Goal: Task Accomplishment & Management: Use online tool/utility

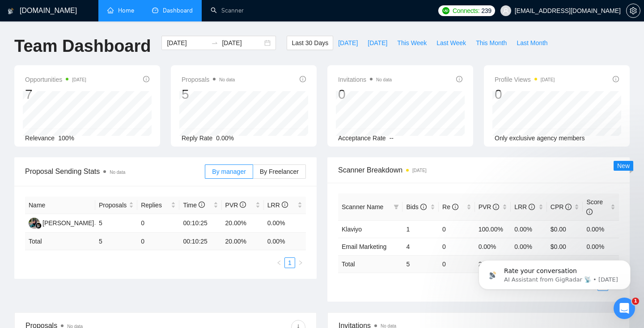
scroll to position [1, 0]
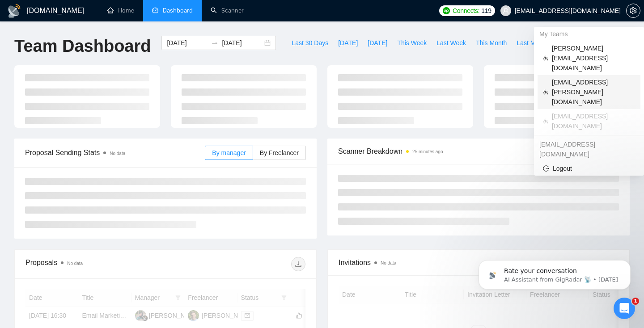
click at [572, 77] on span "[EMAIL_ADDRESS][PERSON_NAME][DOMAIN_NAME]" at bounding box center [593, 92] width 83 height 30
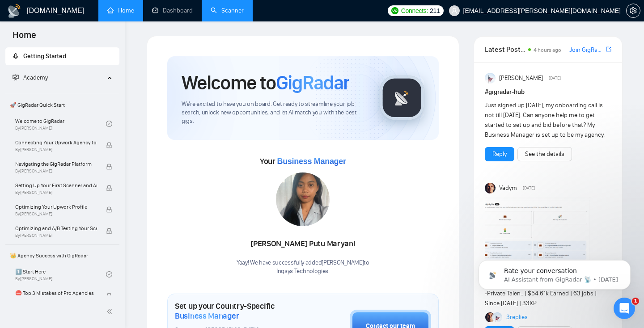
click at [220, 14] on link "Scanner" at bounding box center [227, 11] width 33 height 8
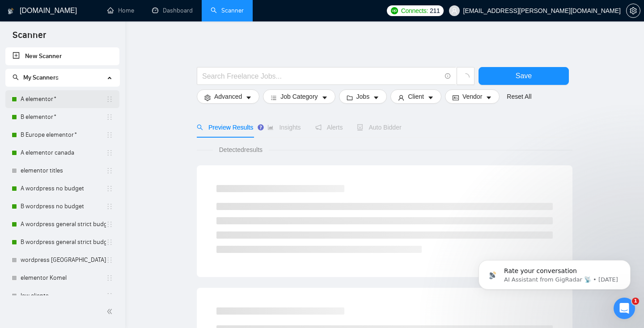
click at [42, 99] on link "A elementor*" at bounding box center [63, 99] width 85 height 18
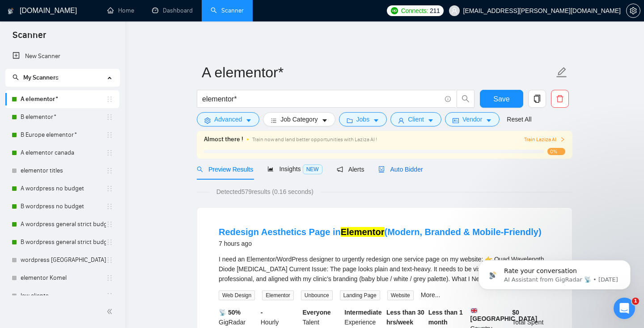
click at [408, 170] on span "Auto Bidder" at bounding box center [401, 169] width 44 height 7
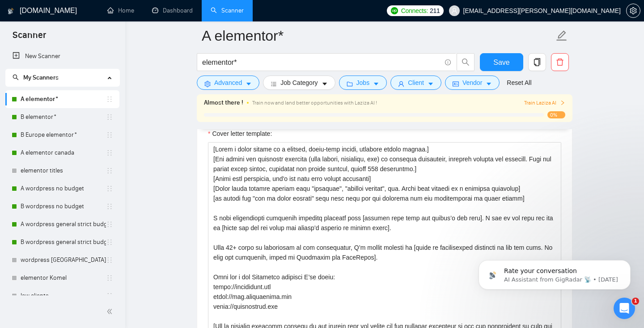
scroll to position [1179, 0]
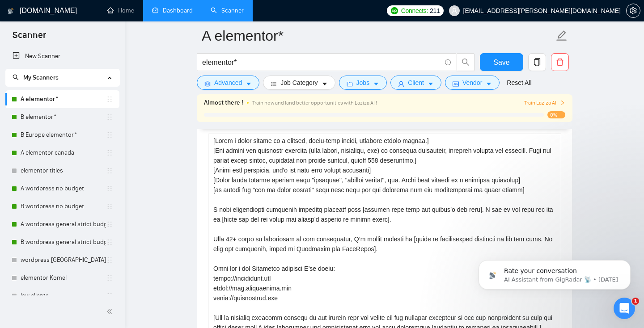
click at [163, 7] on link "Dashboard" at bounding box center [172, 11] width 41 height 8
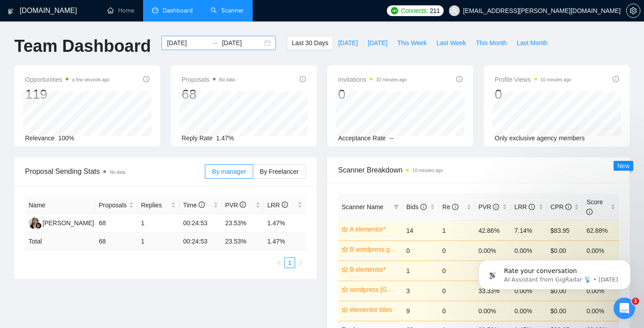
click at [263, 43] on div "[DATE] [DATE]" at bounding box center [219, 43] width 115 height 14
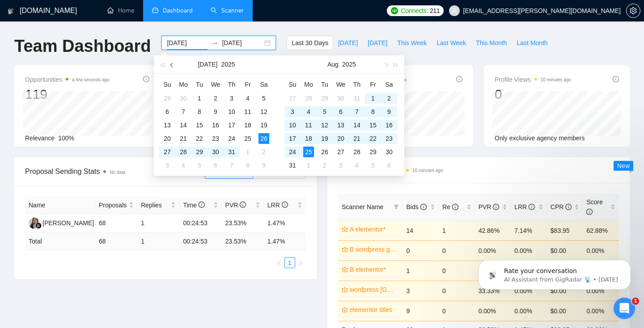
click at [169, 65] on button "button" at bounding box center [172, 64] width 10 height 18
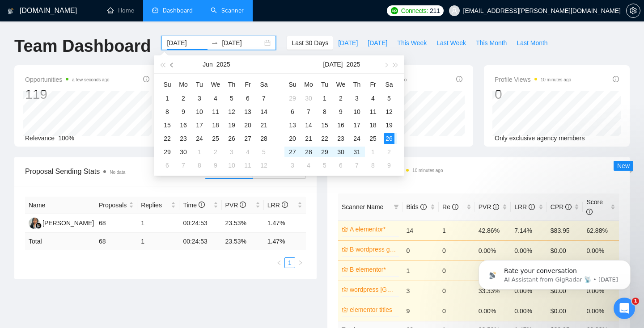
click at [169, 65] on button "button" at bounding box center [172, 64] width 10 height 18
type input "[DATE]"
click at [263, 98] on div "1" at bounding box center [264, 98] width 11 height 11
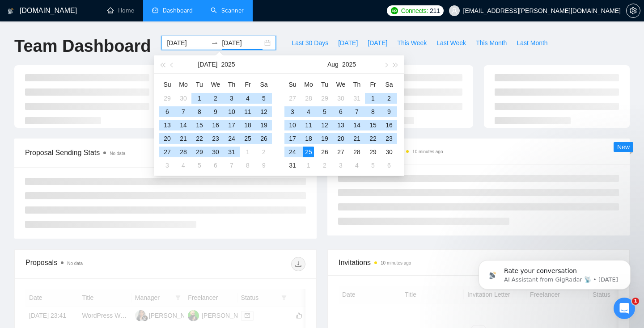
type input "[DATE]"
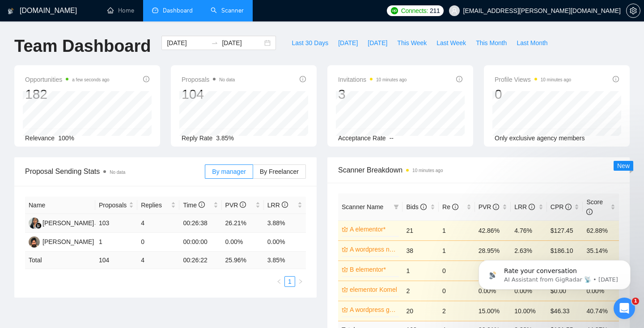
click at [121, 225] on td "103" at bounding box center [116, 223] width 42 height 19
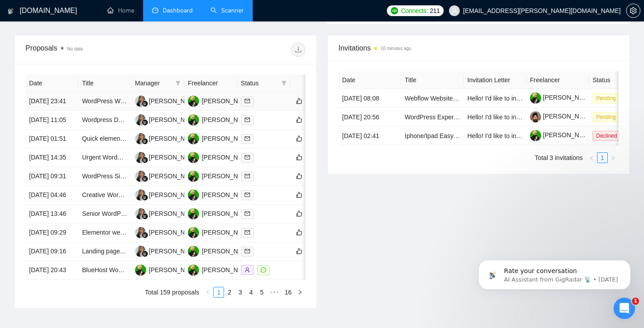
scroll to position [343, 0]
click at [95, 111] on td "WordPress Web Designer Needed for Website Redesign" at bounding box center [104, 102] width 53 height 19
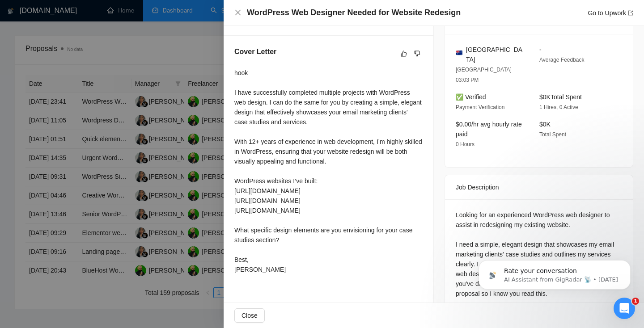
scroll to position [224, 0]
click at [160, 208] on div at bounding box center [322, 164] width 644 height 328
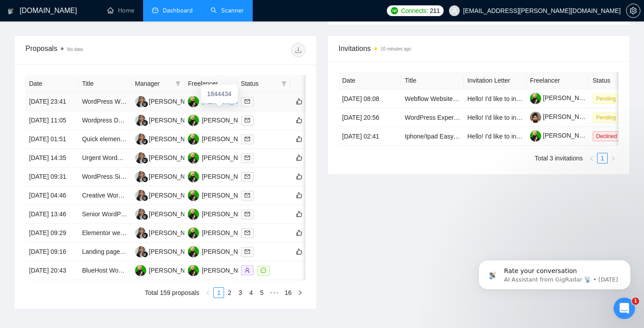
click at [216, 105] on div "[PERSON_NAME] [PERSON_NAME]" at bounding box center [254, 102] width 105 height 10
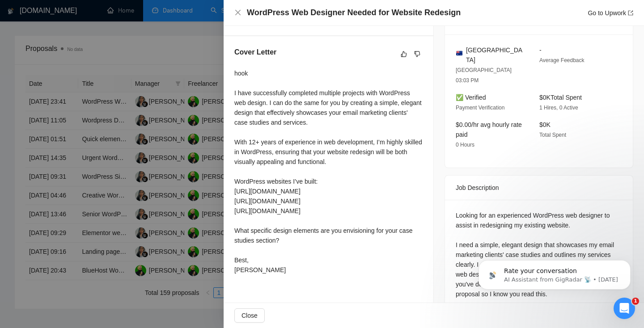
click at [152, 174] on div at bounding box center [322, 164] width 644 height 328
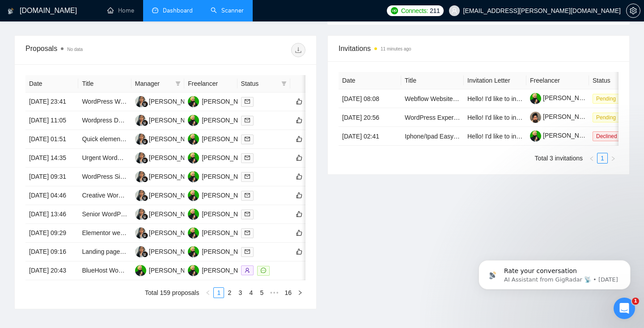
click at [234, 9] on link "Scanner" at bounding box center [227, 11] width 33 height 8
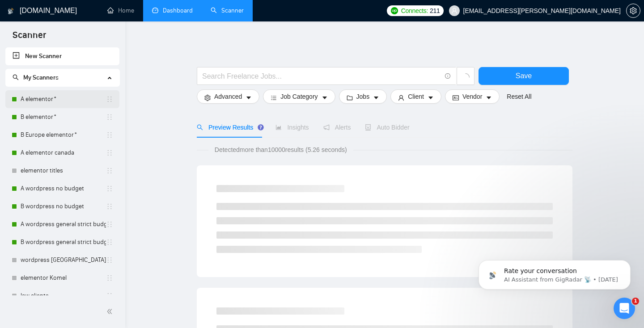
click at [56, 103] on link "A elementor*" at bounding box center [63, 99] width 85 height 18
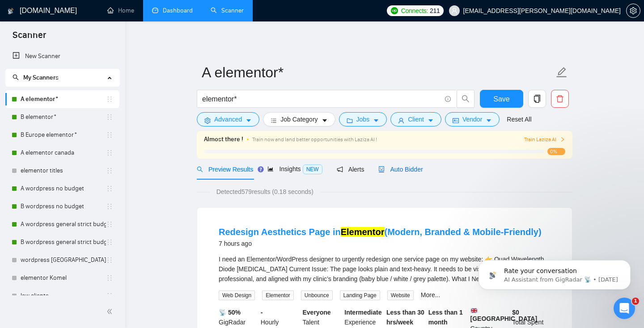
click at [406, 167] on span "Auto Bidder" at bounding box center [401, 169] width 44 height 7
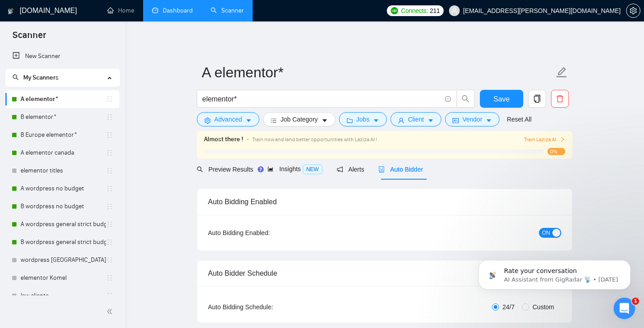
radio input "false"
radio input "true"
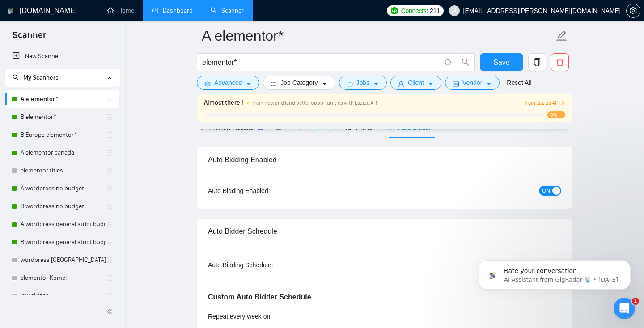
scroll to position [47, 0]
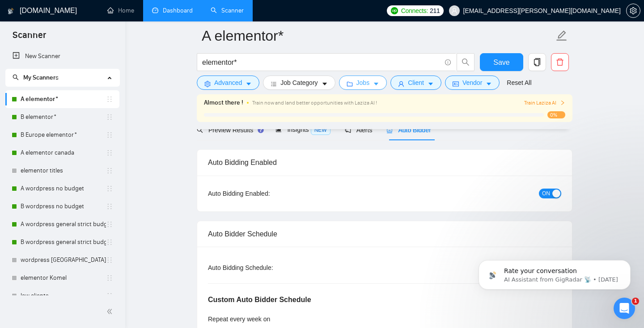
click at [370, 85] on span "Jobs" at bounding box center [363, 83] width 13 height 10
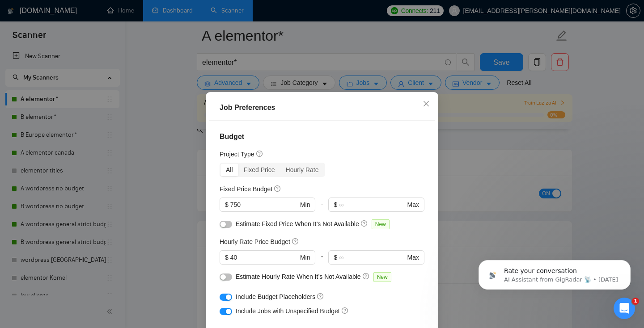
scroll to position [48, 0]
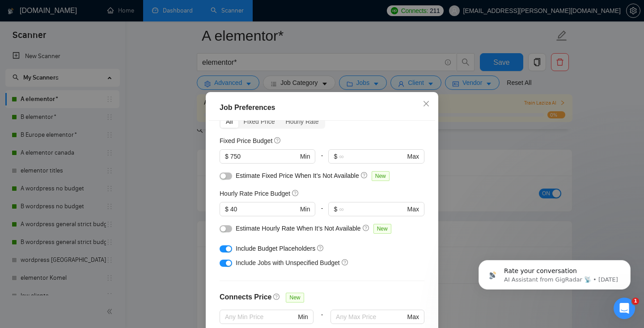
click at [477, 188] on div "Job Preferences Budget Project Type All Fixed Price Hourly Rate Fixed Price Bud…" at bounding box center [322, 164] width 644 height 328
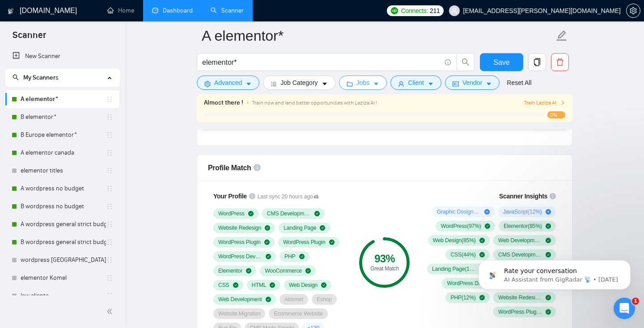
scroll to position [674, 0]
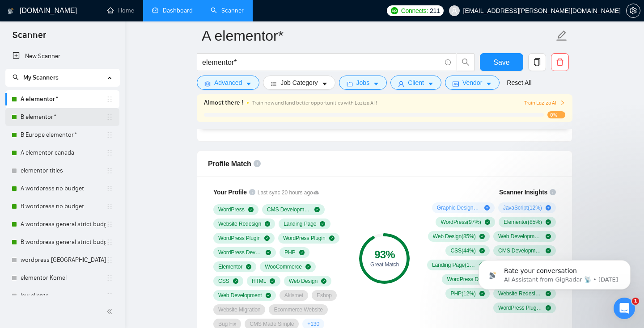
click at [50, 118] on link "B elementor*" at bounding box center [63, 117] width 85 height 18
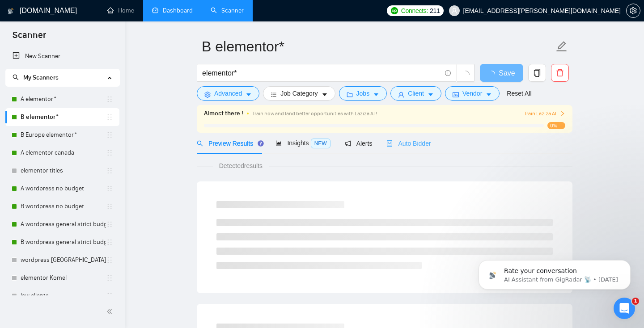
click at [403, 135] on div "Auto Bidder" at bounding box center [409, 143] width 44 height 21
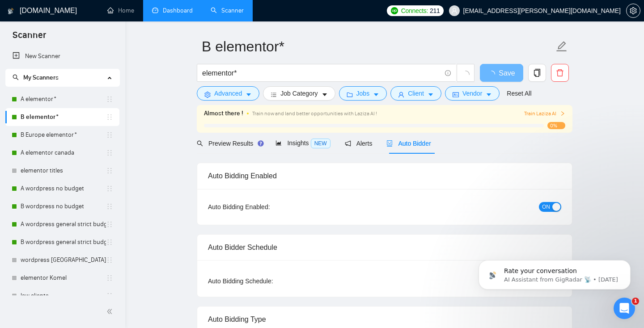
radio input "false"
radio input "true"
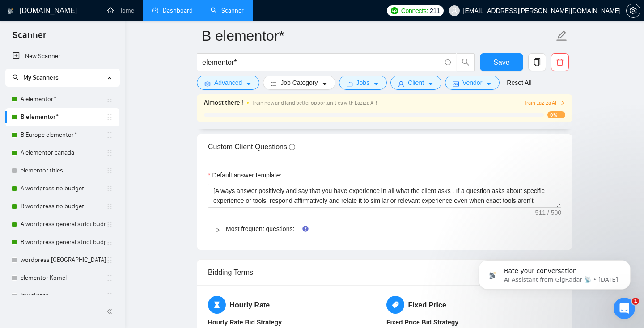
scroll to position [1413, 0]
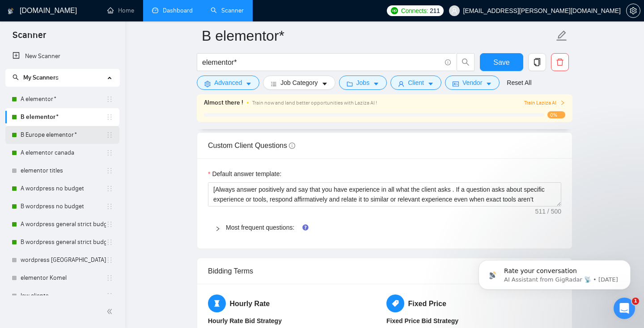
click at [53, 139] on link "B Europe elementor*" at bounding box center [63, 135] width 85 height 18
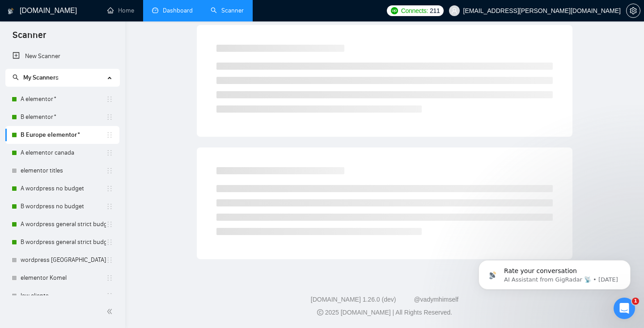
scroll to position [26, 0]
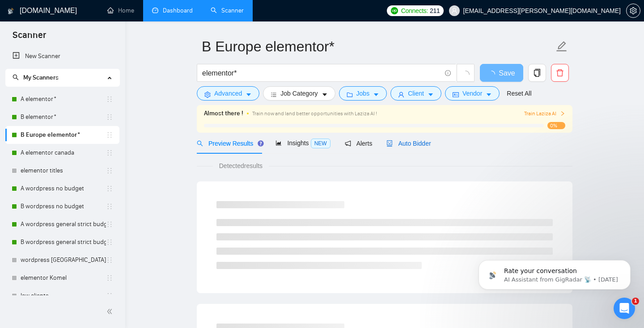
click at [402, 141] on span "Auto Bidder" at bounding box center [409, 143] width 44 height 7
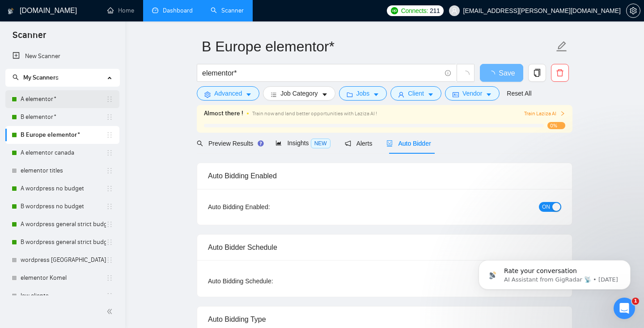
click at [57, 101] on link "A elementor*" at bounding box center [63, 99] width 85 height 18
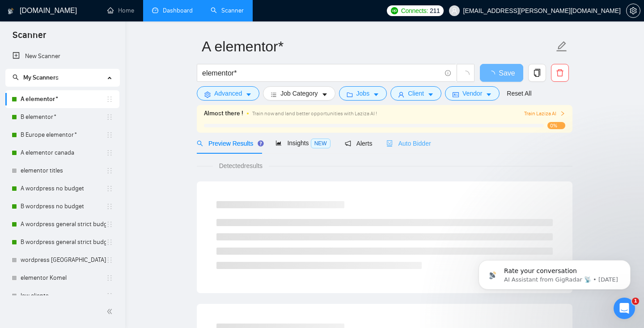
click at [413, 138] on div "Auto Bidder" at bounding box center [409, 143] width 44 height 21
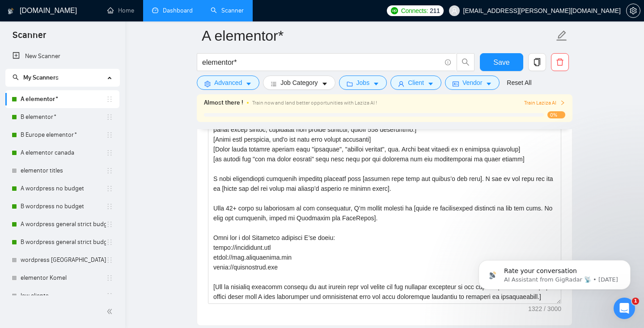
scroll to position [1211, 0]
click at [50, 223] on link "A wordpress general strict budget" at bounding box center [63, 225] width 85 height 18
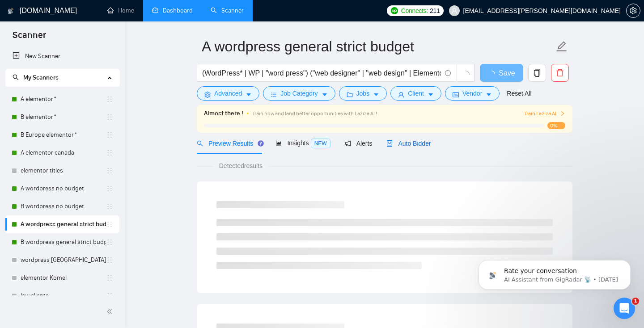
click at [416, 145] on span "Auto Bidder" at bounding box center [409, 143] width 44 height 7
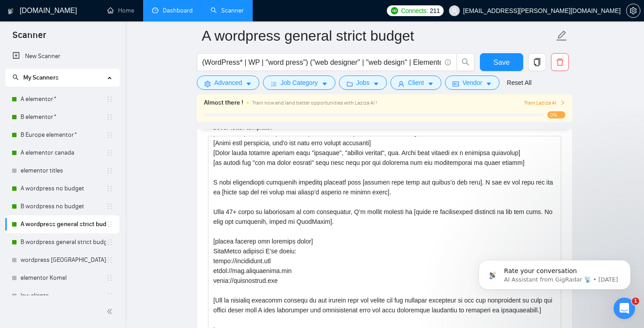
scroll to position [30, 0]
click at [83, 236] on link "B wordpress general strict budget" at bounding box center [63, 243] width 85 height 18
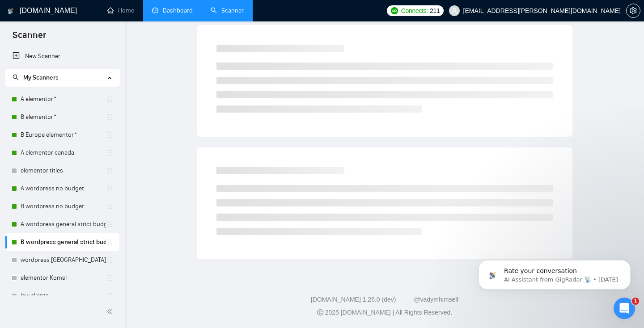
scroll to position [26, 0]
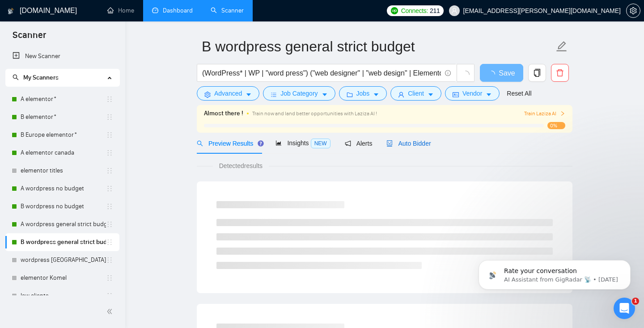
click at [415, 147] on span "Auto Bidder" at bounding box center [409, 143] width 44 height 7
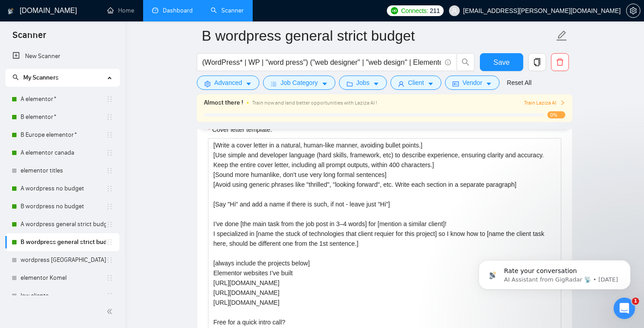
scroll to position [1204, 0]
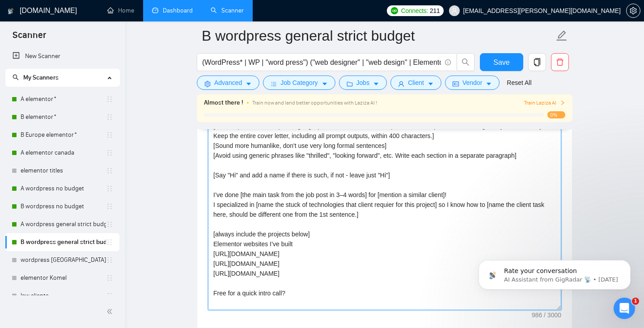
click at [306, 231] on textarea "[Write a cover letter in a natural, human-like manner, avoiding bullet points.]…" at bounding box center [385, 209] width 354 height 201
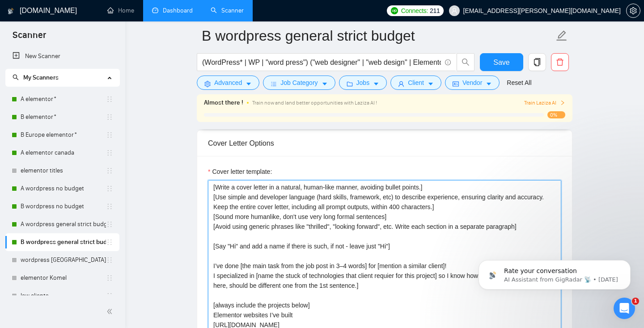
scroll to position [1133, 0]
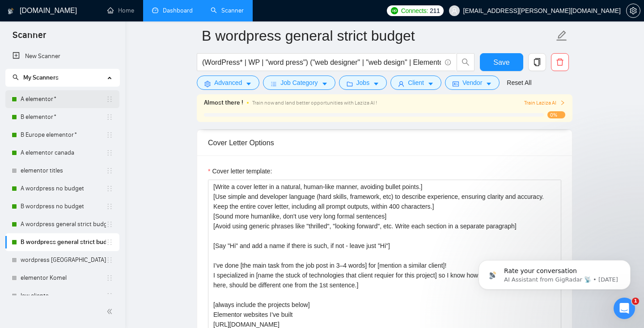
click at [36, 95] on link "A elementor*" at bounding box center [63, 99] width 85 height 18
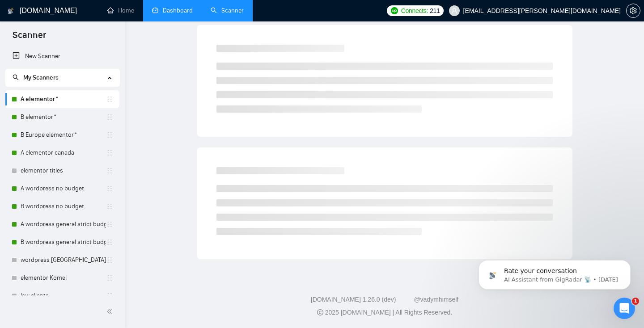
scroll to position [26, 0]
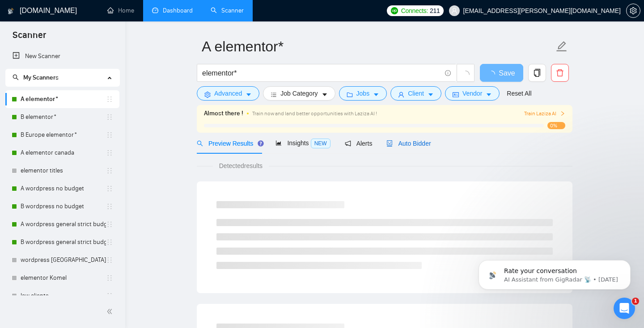
click at [412, 146] on span "Auto Bidder" at bounding box center [409, 143] width 44 height 7
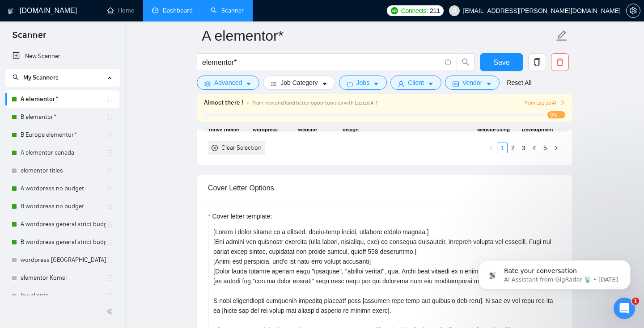
scroll to position [39, 0]
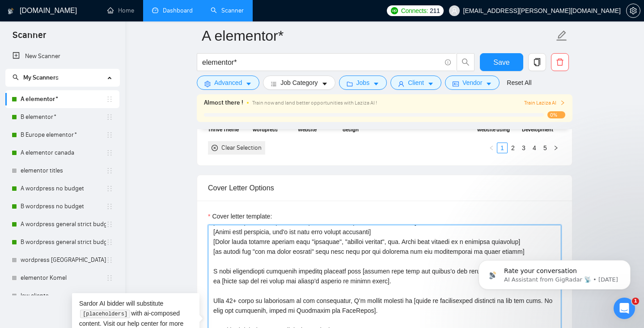
click at [333, 286] on textarea "Cover letter template:" at bounding box center [385, 325] width 354 height 201
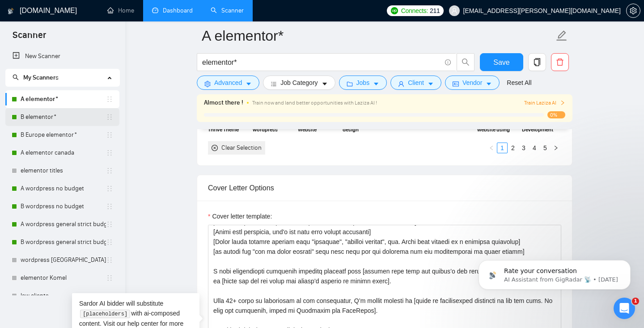
click at [68, 115] on link "B elementor*" at bounding box center [63, 117] width 85 height 18
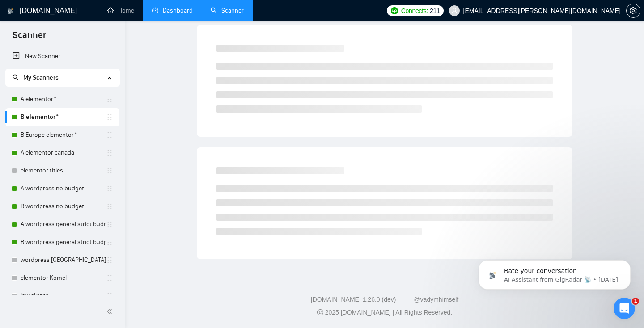
scroll to position [26, 0]
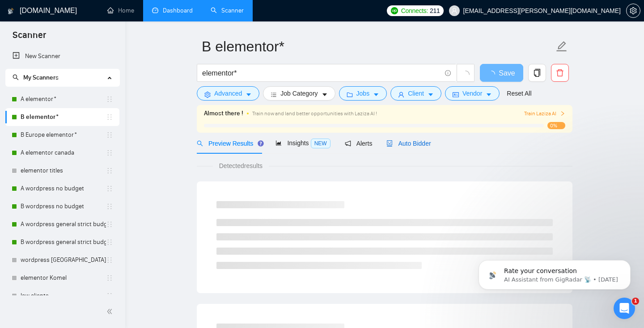
drag, startPoint x: 417, startPoint y: 143, endPoint x: 412, endPoint y: 146, distance: 5.8
click at [417, 143] on span "Auto Bidder" at bounding box center [409, 143] width 44 height 7
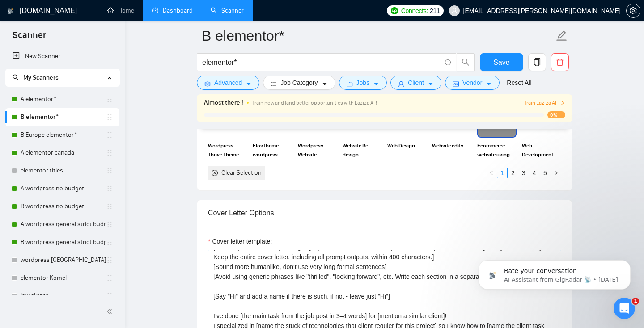
scroll to position [19, 0]
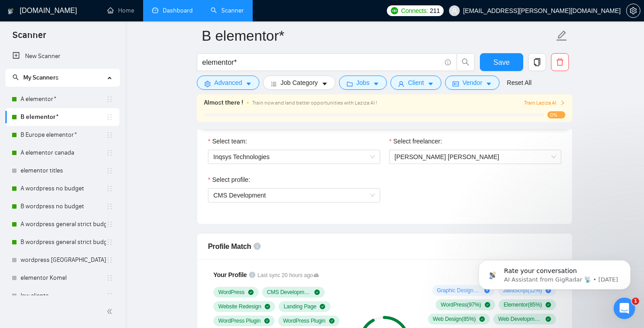
scroll to position [469, 0]
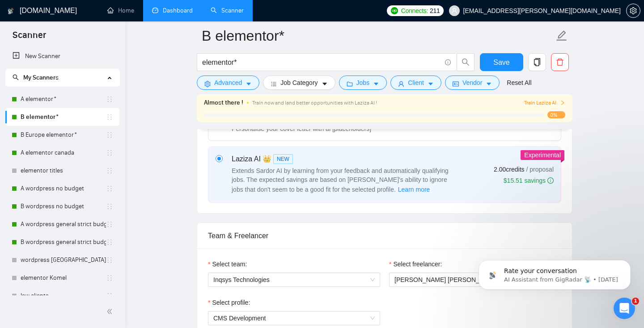
click at [166, 13] on link "Dashboard" at bounding box center [172, 11] width 41 height 8
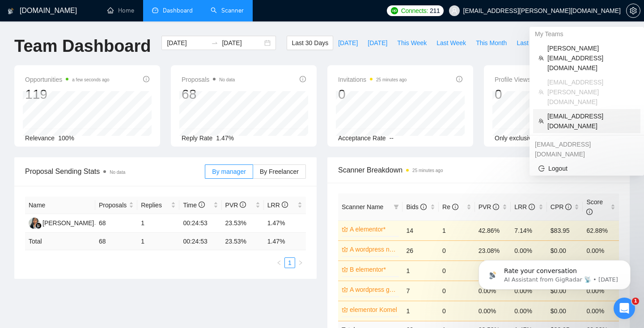
click at [552, 111] on span "[EMAIL_ADDRESS][DOMAIN_NAME]" at bounding box center [592, 121] width 88 height 20
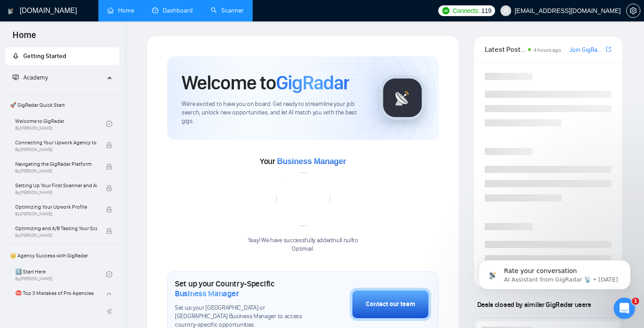
click at [166, 14] on link "Dashboard" at bounding box center [172, 11] width 41 height 8
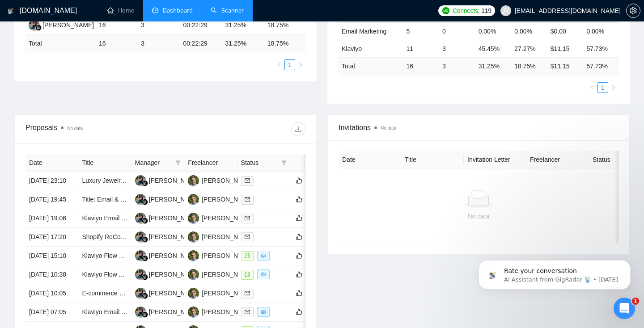
scroll to position [220, 0]
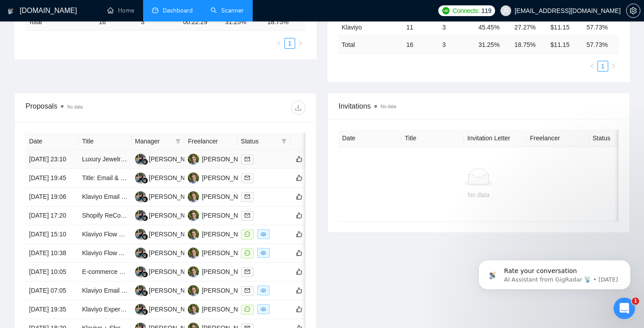
click at [65, 169] on td "[DATE] 23:10" at bounding box center [52, 159] width 53 height 19
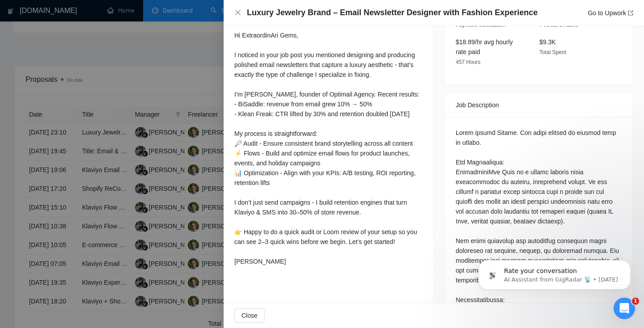
scroll to position [332, 0]
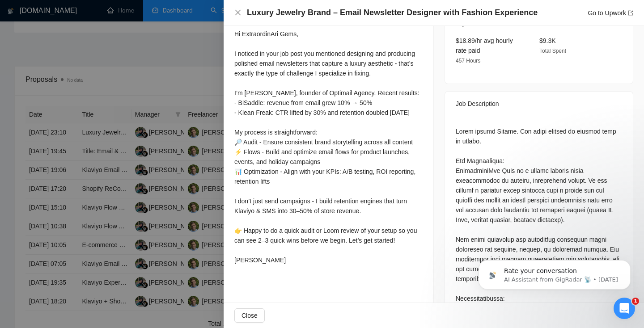
click at [188, 153] on div at bounding box center [322, 164] width 644 height 328
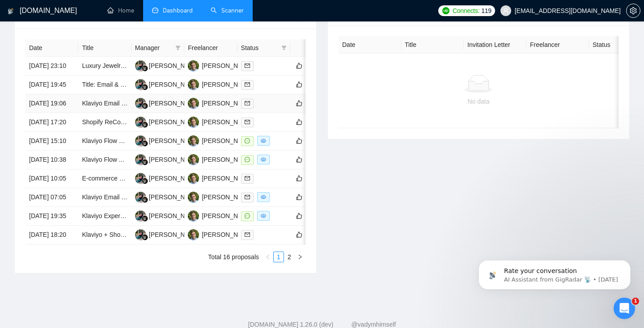
scroll to position [313, 0]
click at [105, 151] on td "Klaviyo Flow Expert" at bounding box center [104, 141] width 53 height 19
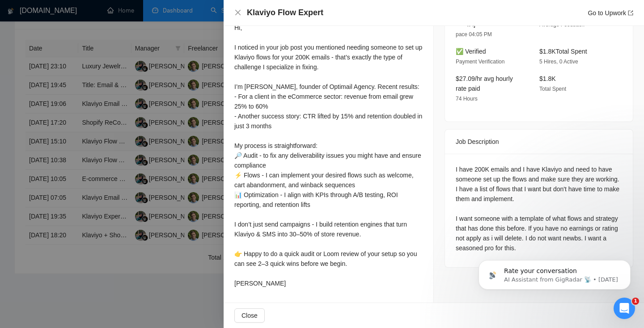
click at [105, 187] on div at bounding box center [322, 164] width 644 height 328
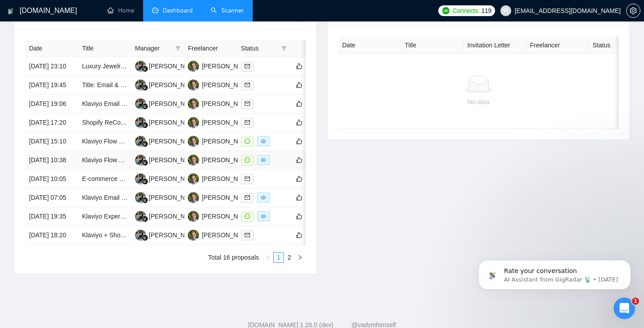
click at [103, 170] on td "Klaviyo Flow Adaptation and Campaign Templates" at bounding box center [104, 160] width 53 height 19
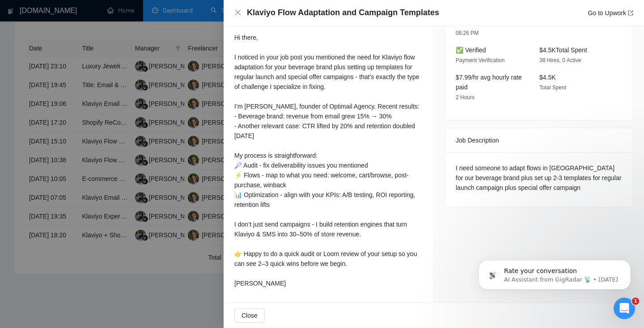
click at [111, 192] on div at bounding box center [322, 164] width 644 height 328
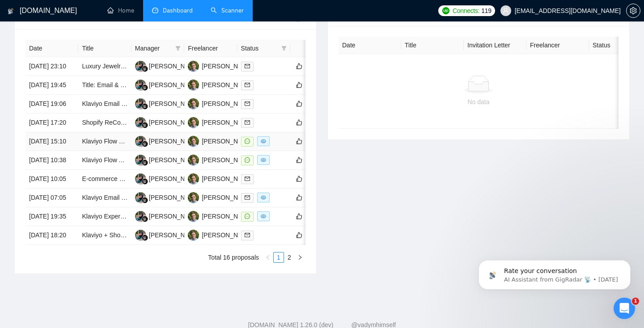
click at [99, 151] on td "Klaviyo Flow Expert" at bounding box center [104, 141] width 53 height 19
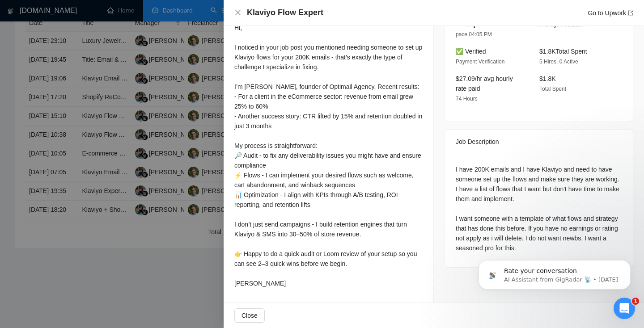
scroll to position [269, 0]
click at [208, 186] on div at bounding box center [322, 164] width 644 height 328
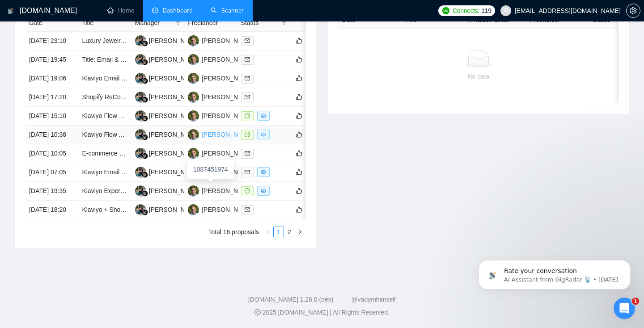
click at [226, 140] on div "[PERSON_NAME]" at bounding box center [227, 135] width 51 height 10
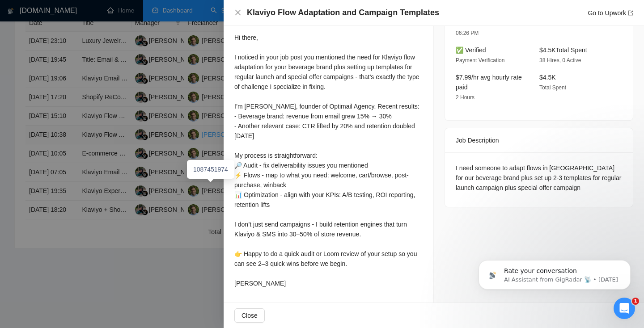
scroll to position [260, 0]
click at [188, 135] on div at bounding box center [322, 164] width 644 height 328
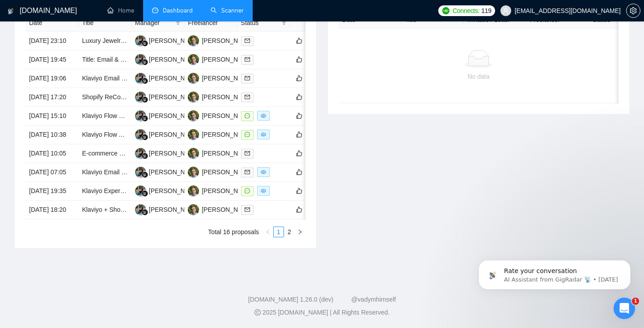
click at [223, 14] on link "Scanner" at bounding box center [227, 11] width 33 height 8
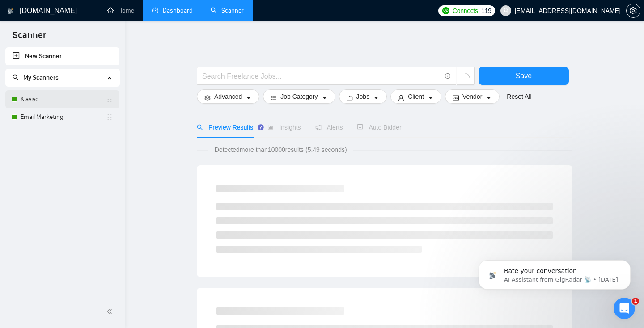
click at [55, 97] on link "Klaviyo" at bounding box center [63, 99] width 85 height 18
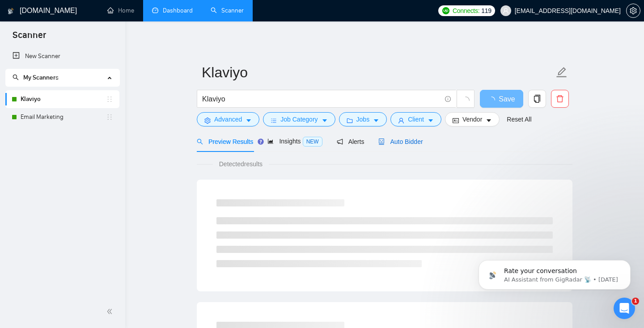
click at [408, 141] on span "Auto Bidder" at bounding box center [401, 141] width 44 height 7
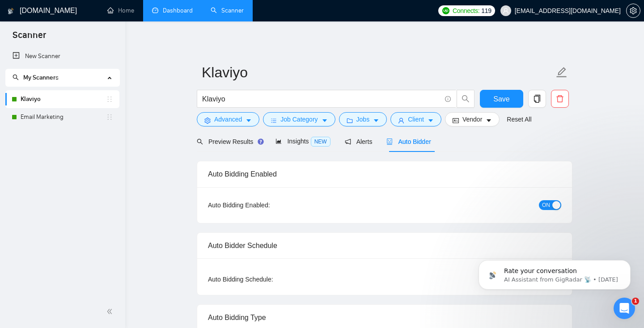
click at [177, 14] on link "Dashboard" at bounding box center [172, 11] width 41 height 8
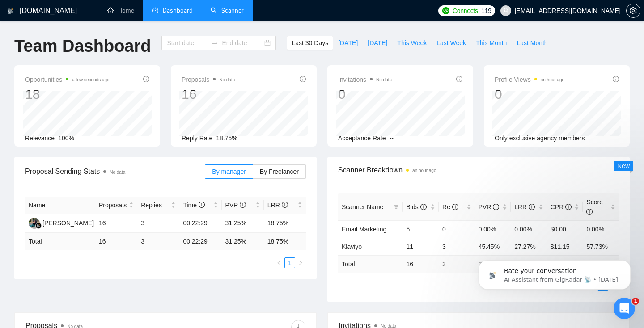
type input "[DATE]"
